Goal: Task Accomplishment & Management: Manage account settings

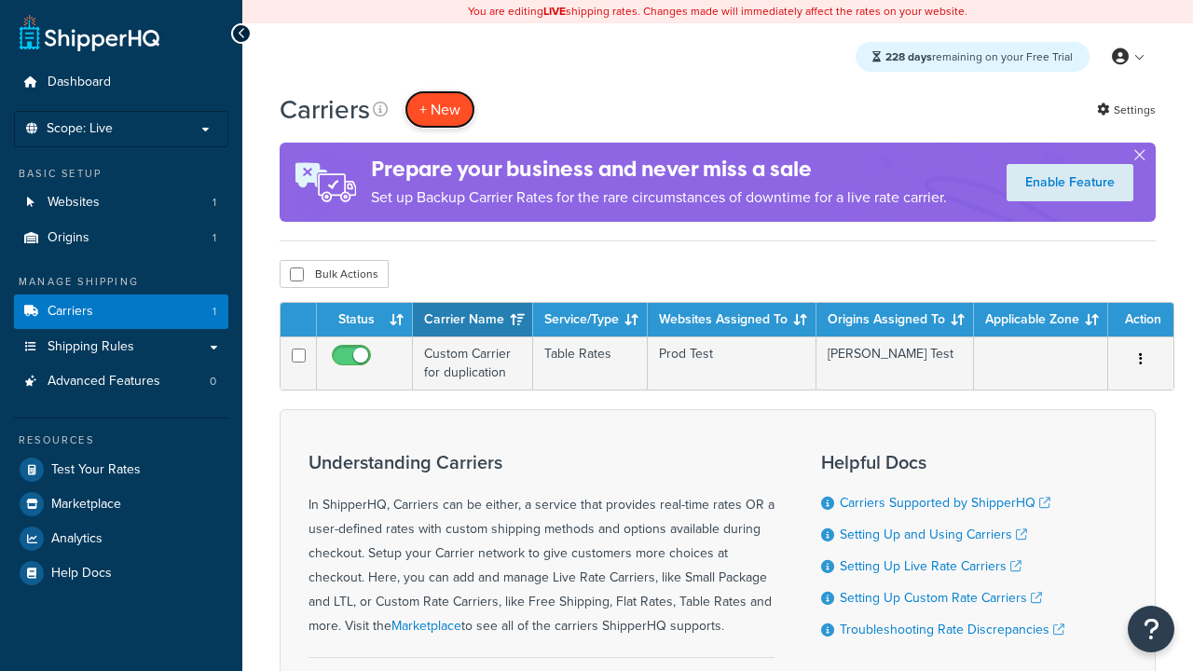
click at [440, 110] on button "+ New" at bounding box center [440, 109] width 71 height 38
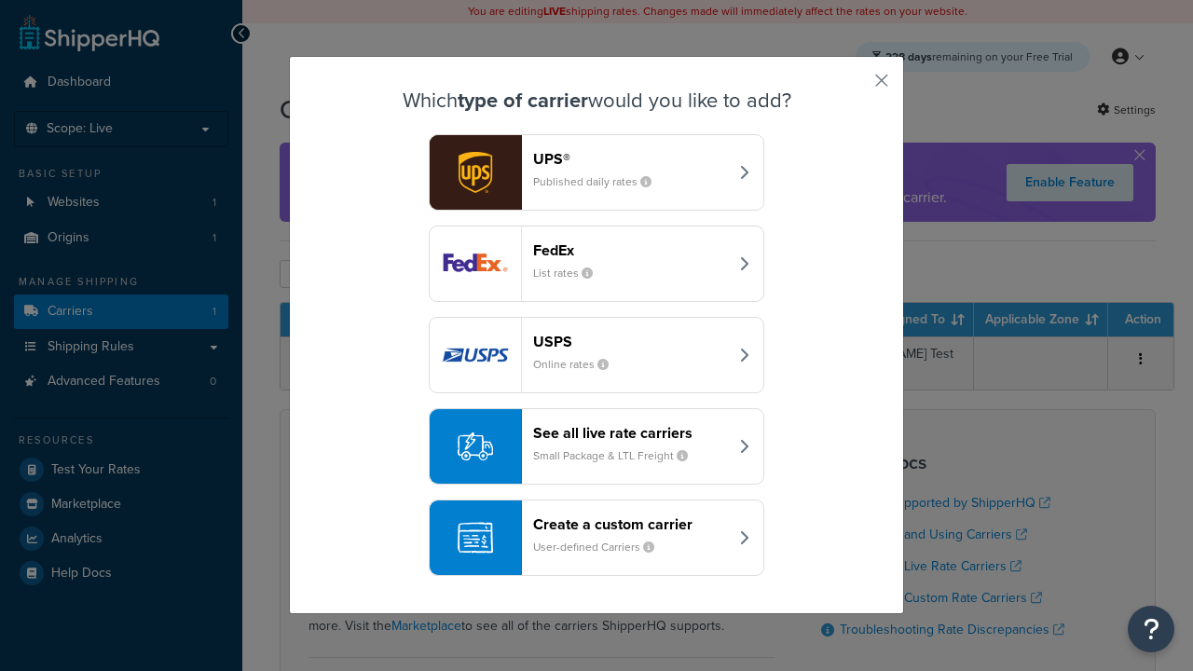
click at [630, 251] on header "FedEx" at bounding box center [630, 250] width 195 height 18
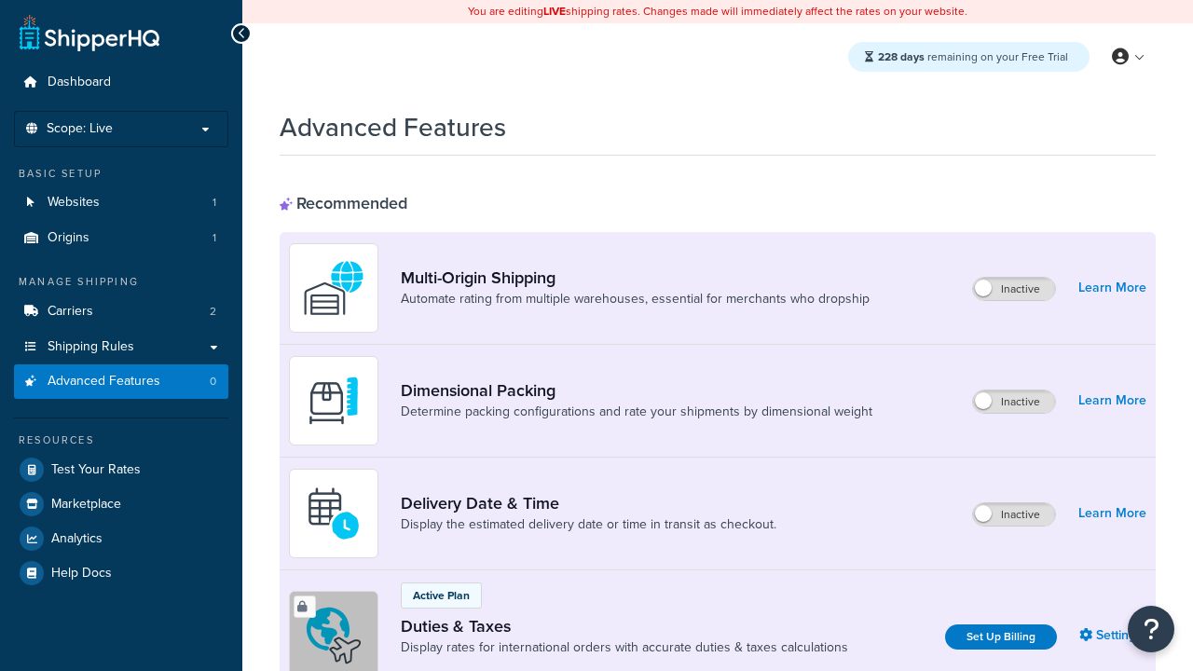
scroll to position [606, 0]
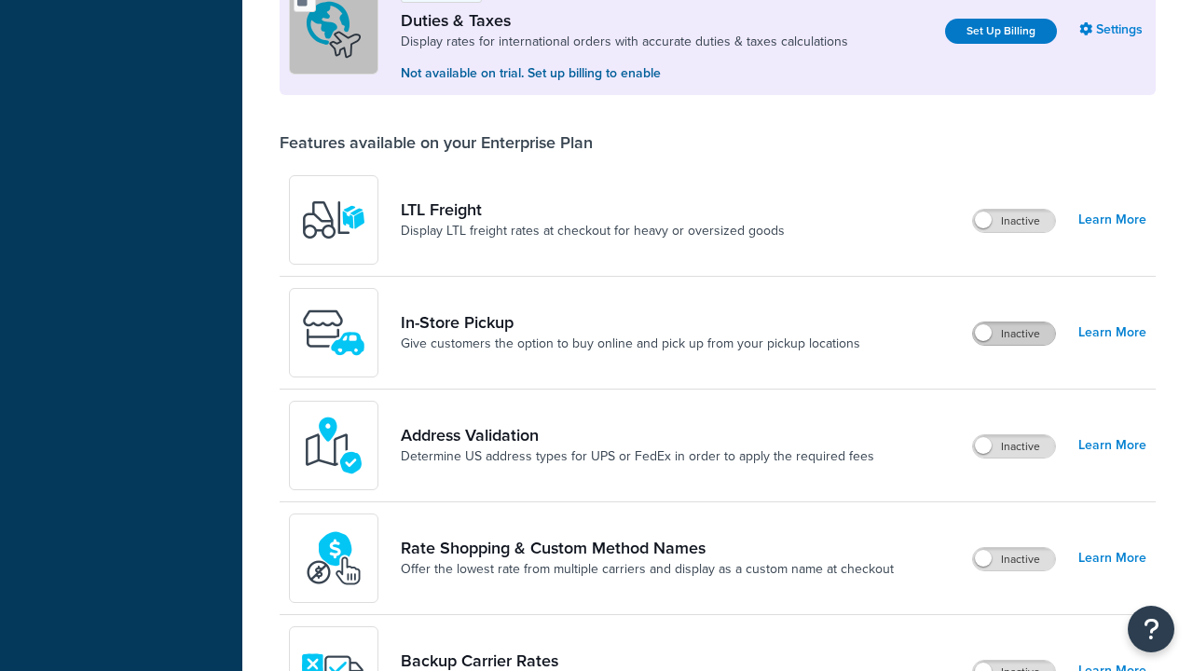
click at [1014, 336] on label "Inactive" at bounding box center [1014, 334] width 82 height 22
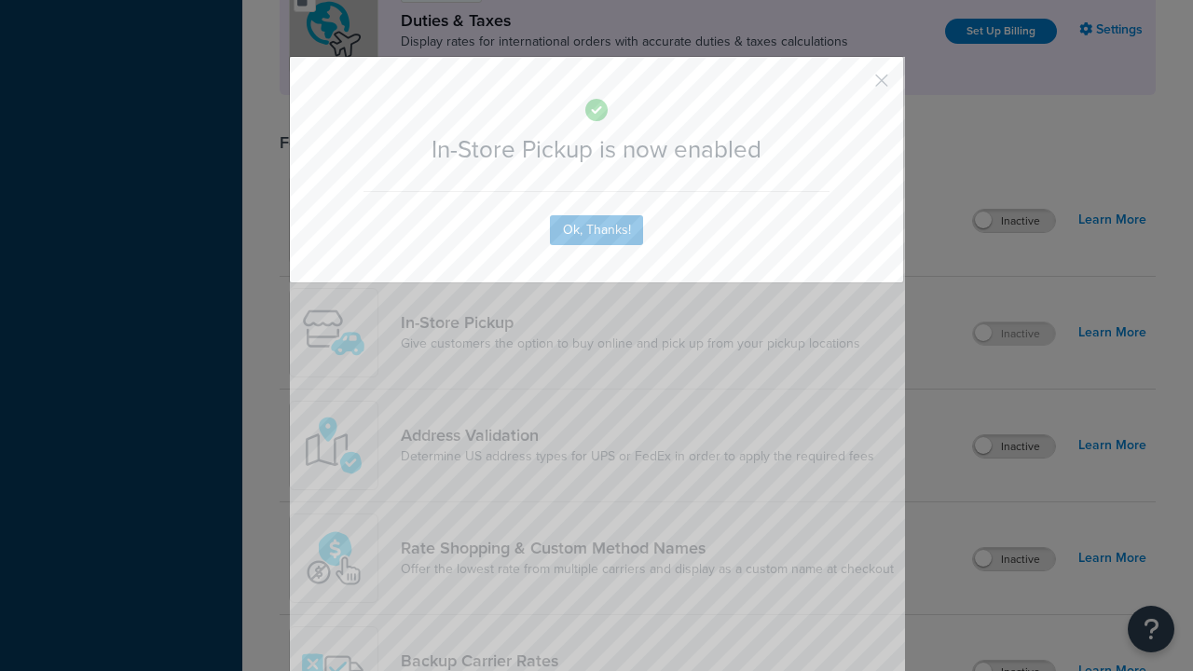
scroll to position [0, 0]
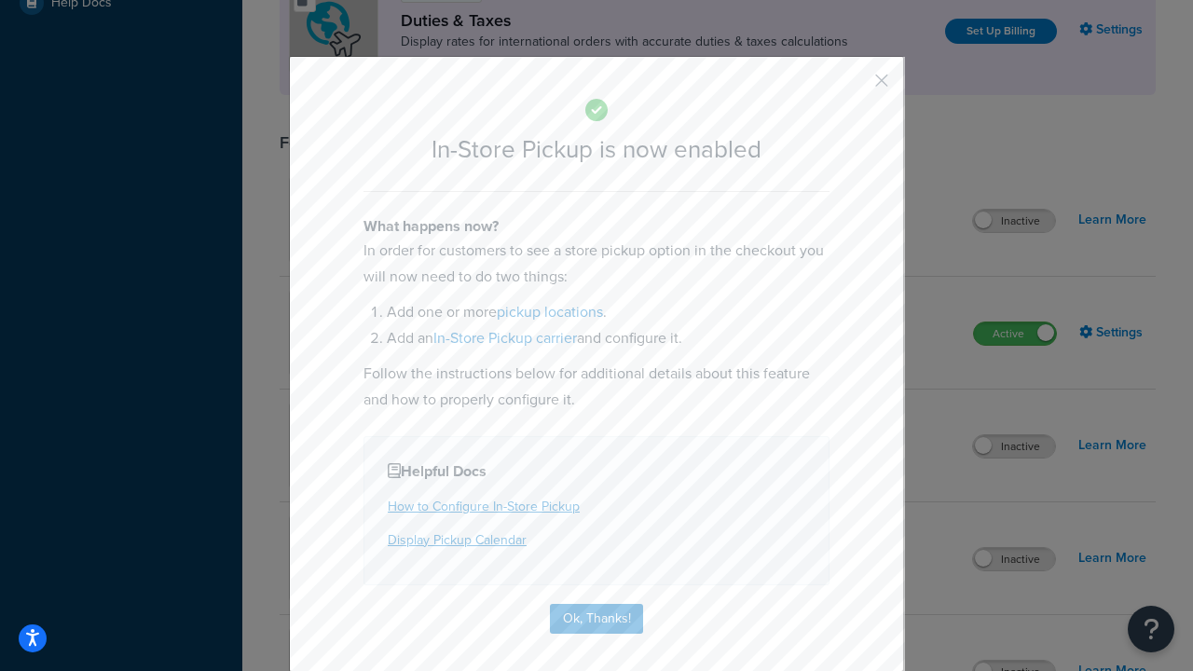
click at [854, 87] on button "button" at bounding box center [854, 87] width 5 height 5
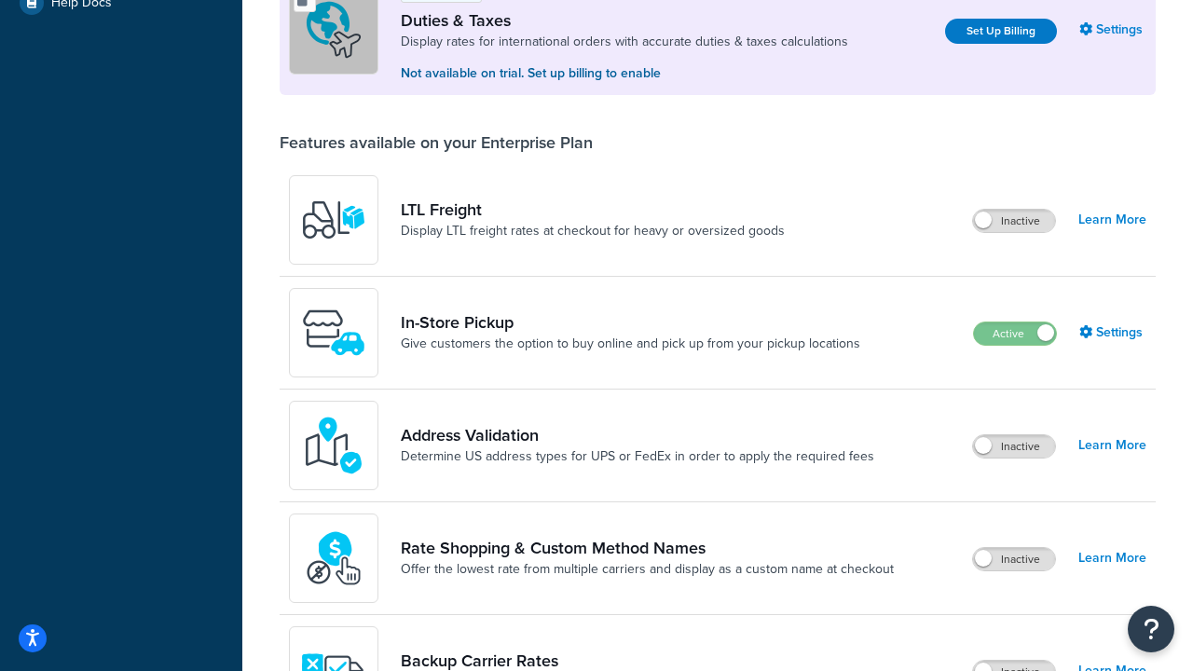
scroll to position [571, 0]
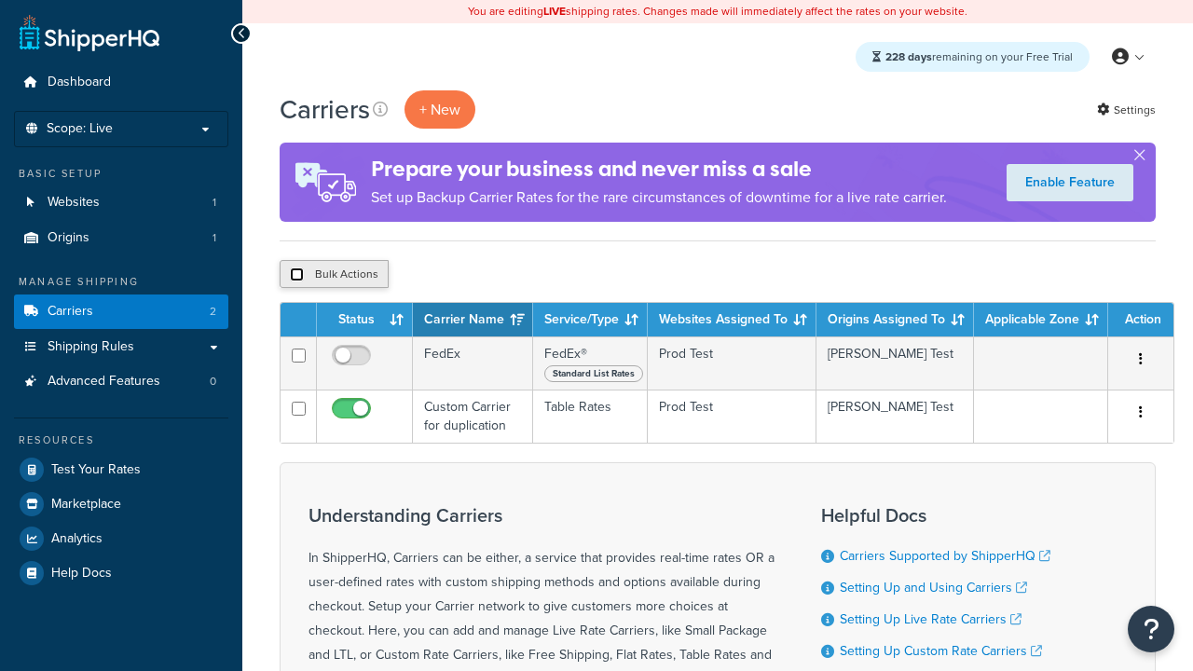
click at [296, 276] on input "checkbox" at bounding box center [297, 275] width 14 height 14
checkbox input "true"
click at [0, 0] on button "Delete" at bounding box center [0, 0] width 0 height 0
